Goal: Task Accomplishment & Management: Manage account settings

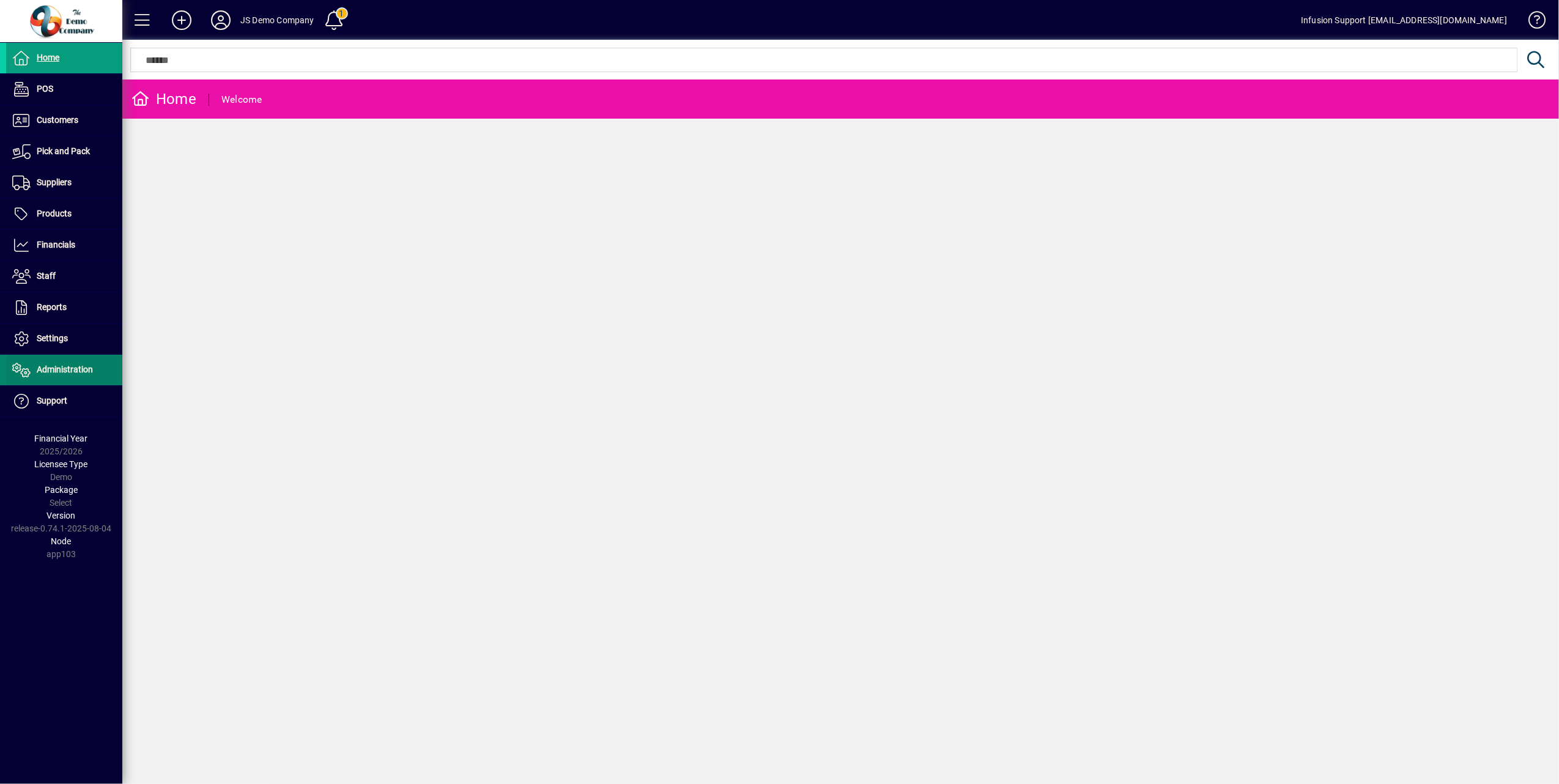
click at [67, 369] on span "Administration" at bounding box center [64, 369] width 56 height 9
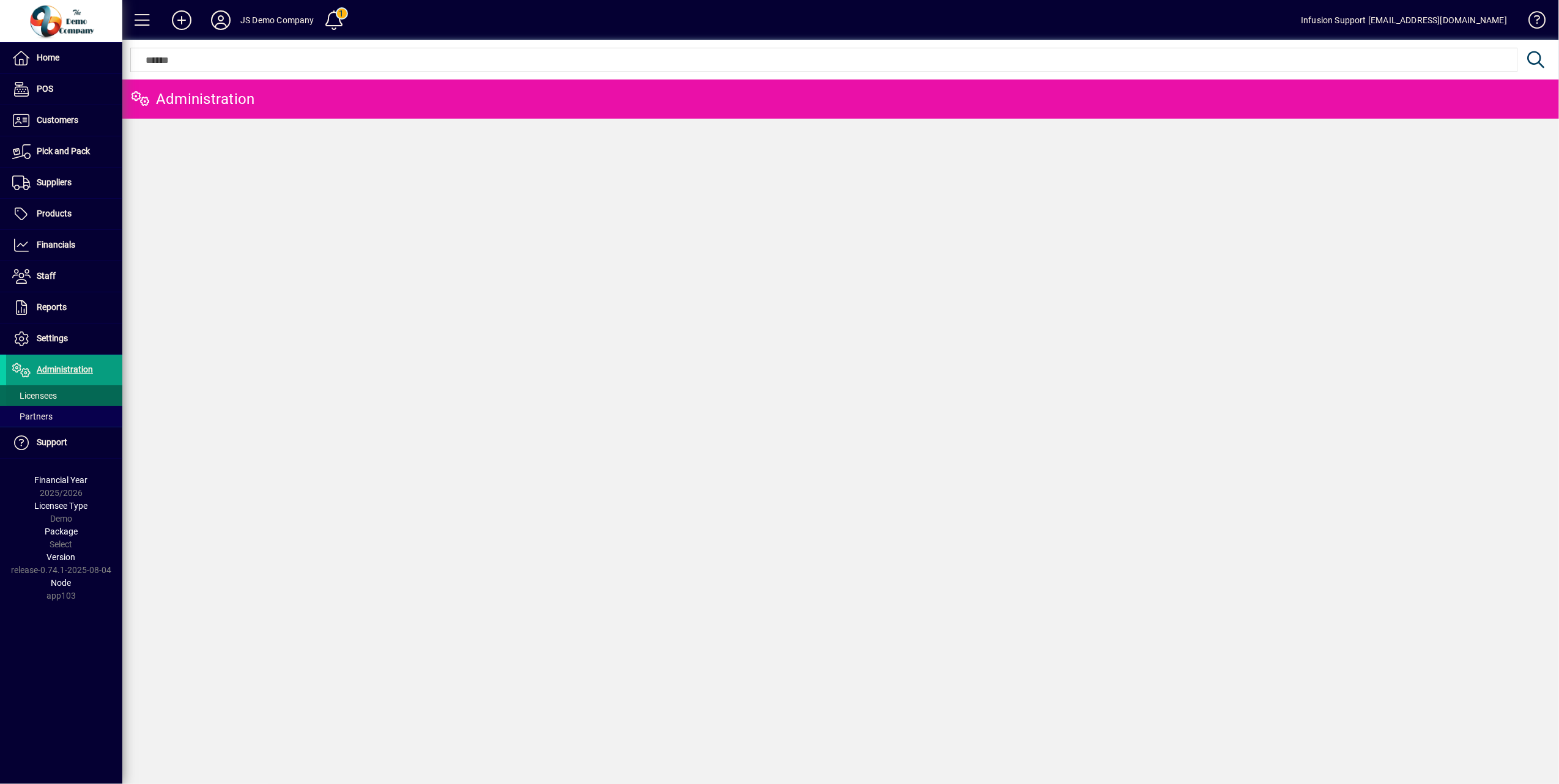
click at [40, 393] on span "Licensees" at bounding box center [34, 395] width 45 height 9
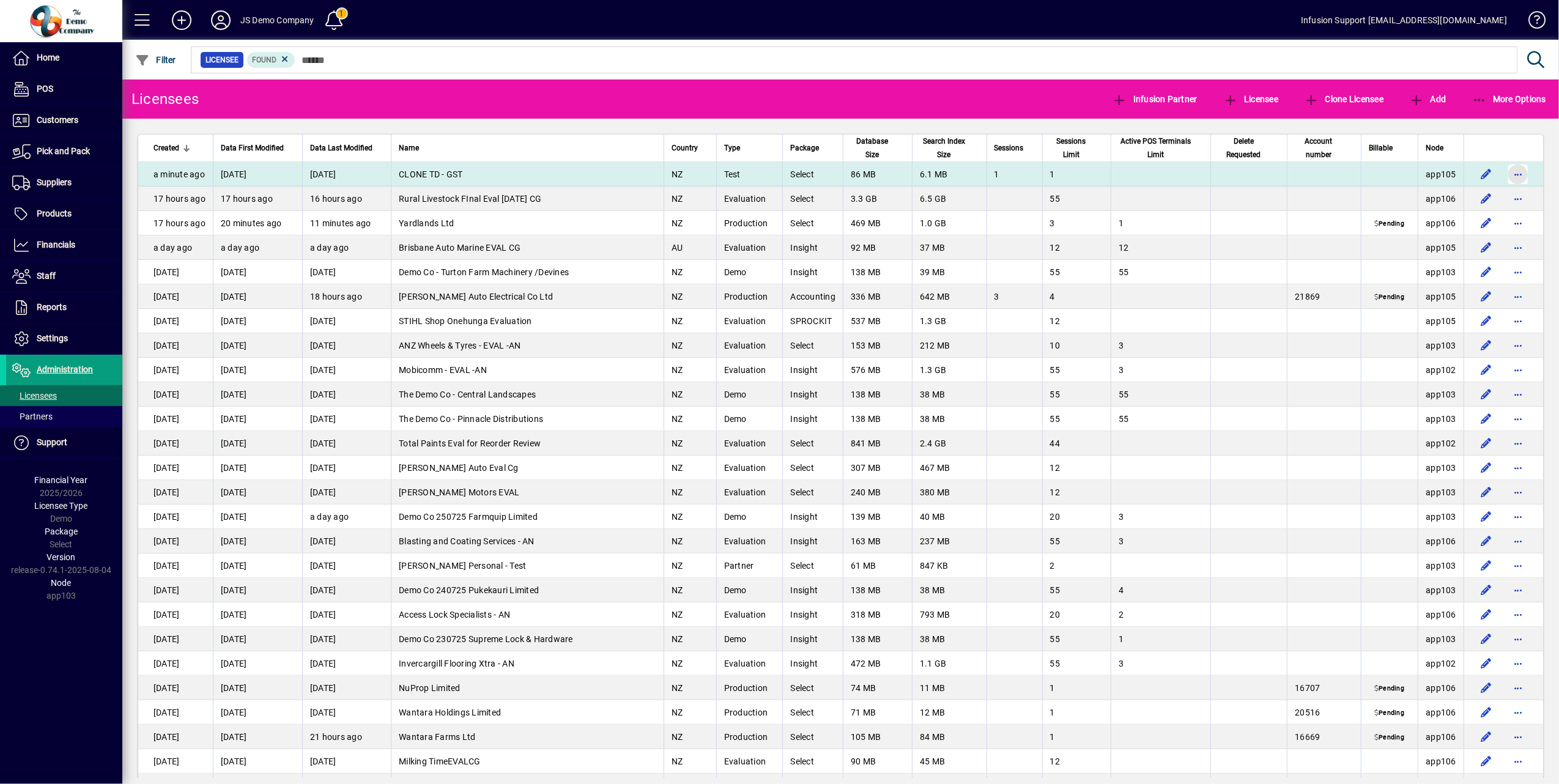
click at [1506, 176] on span "button" at bounding box center [1517, 174] width 29 height 29
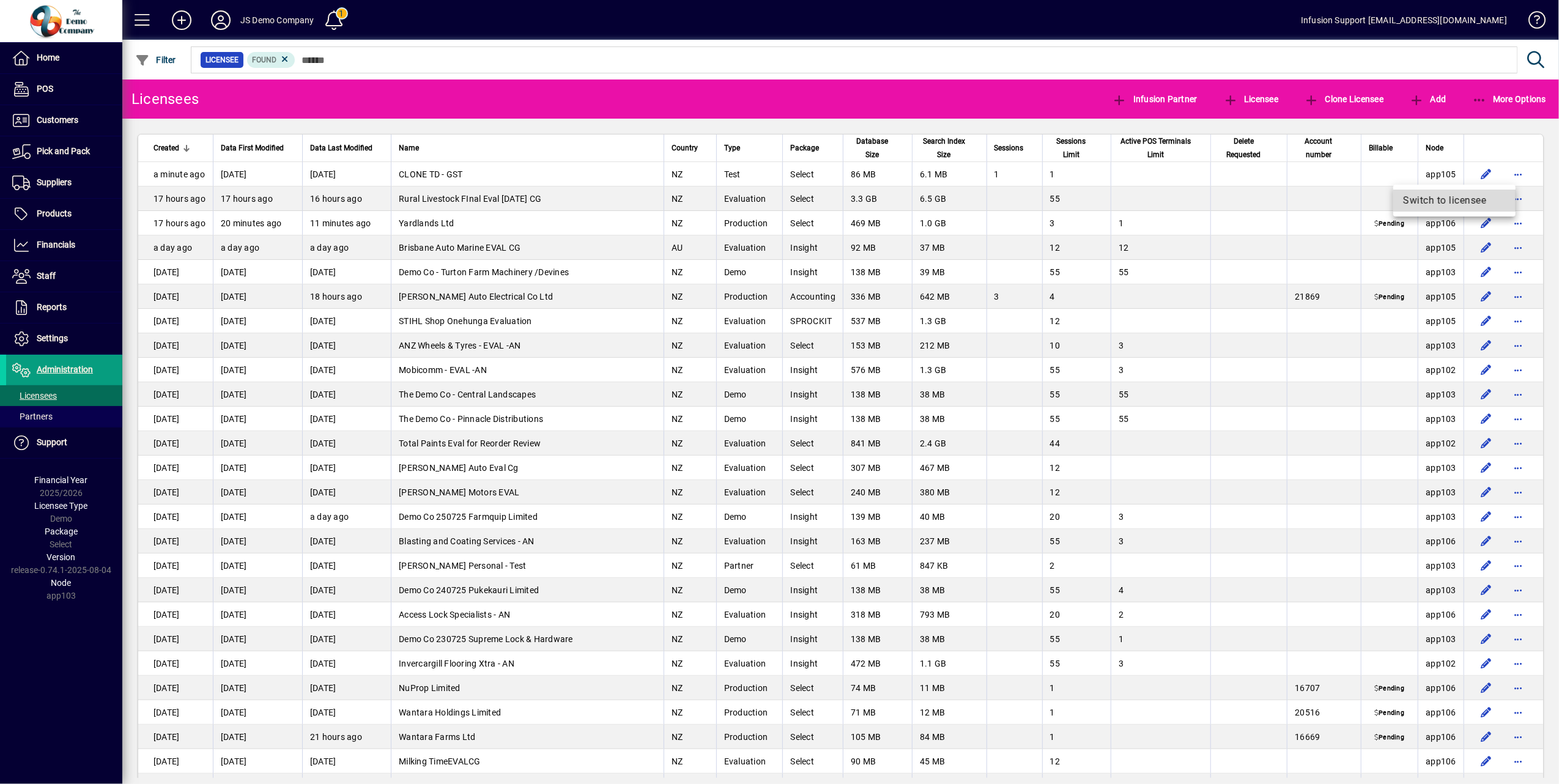
click at [1441, 199] on span "Switch to licensee" at bounding box center [1454, 200] width 103 height 15
